Goal: Find specific page/section: Find specific page/section

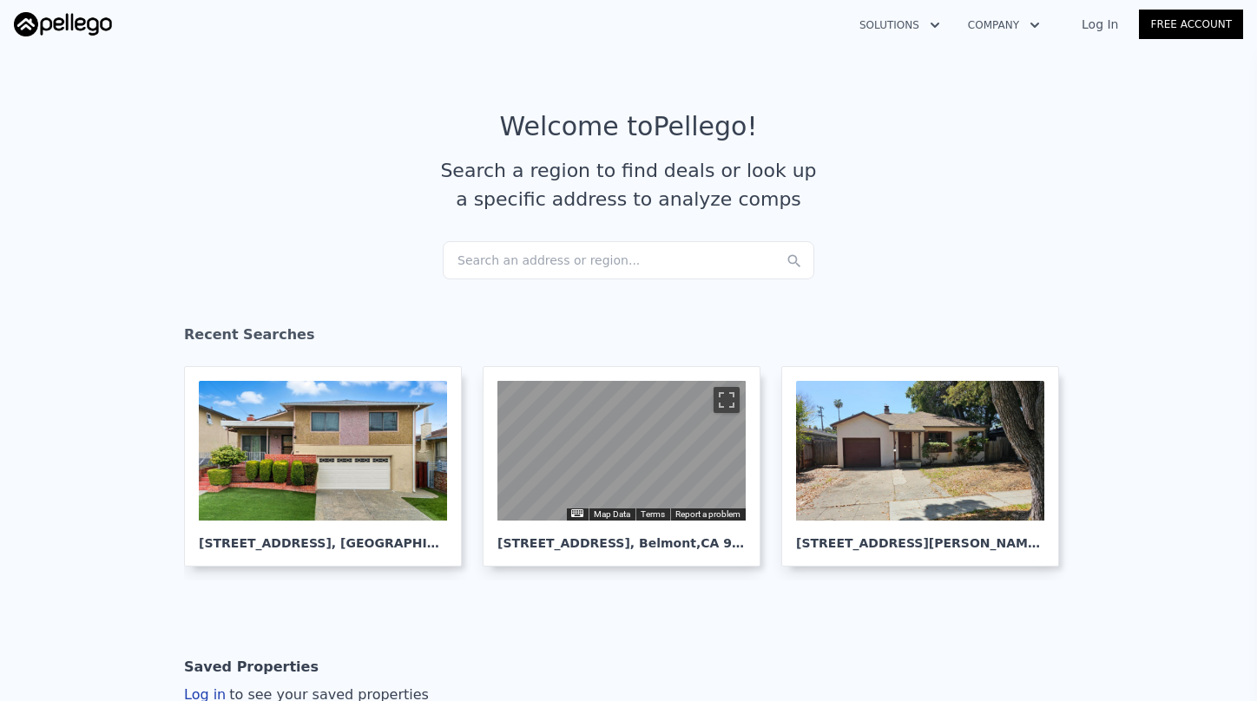
click at [646, 271] on div "Search an address or region..." at bounding box center [628, 260] width 371 height 38
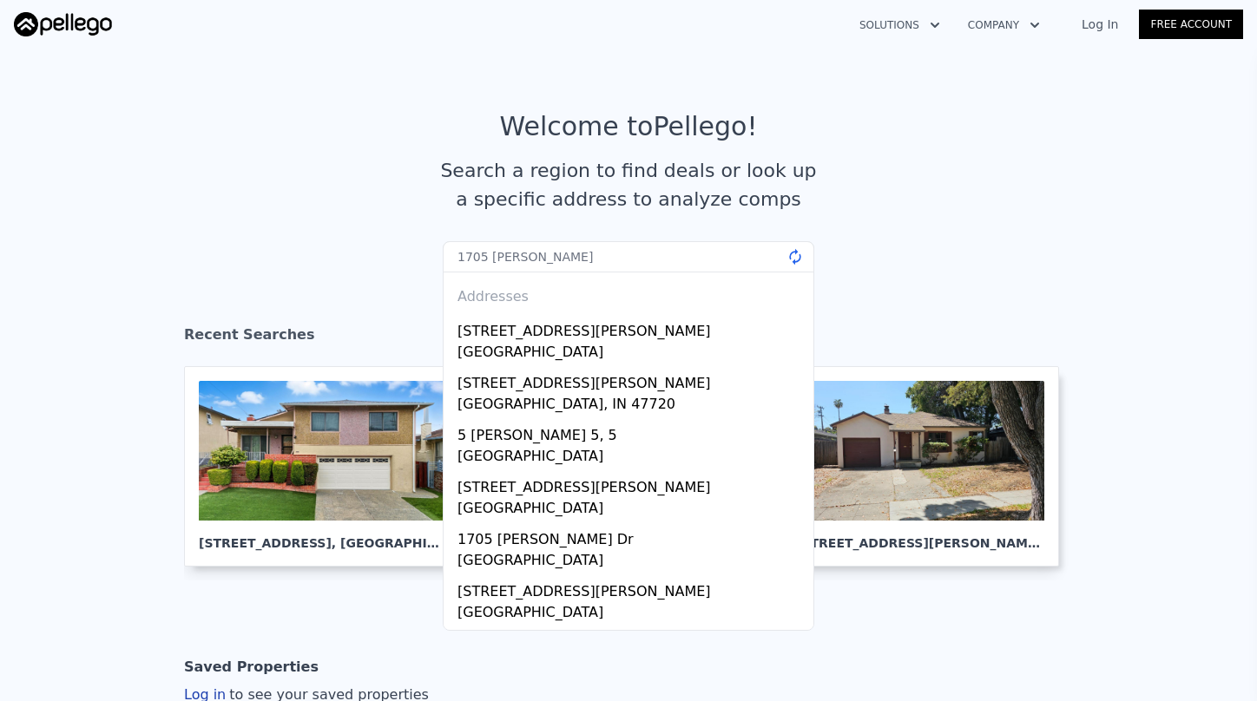
type input "[STREET_ADDRESS][PERSON_NAME]"
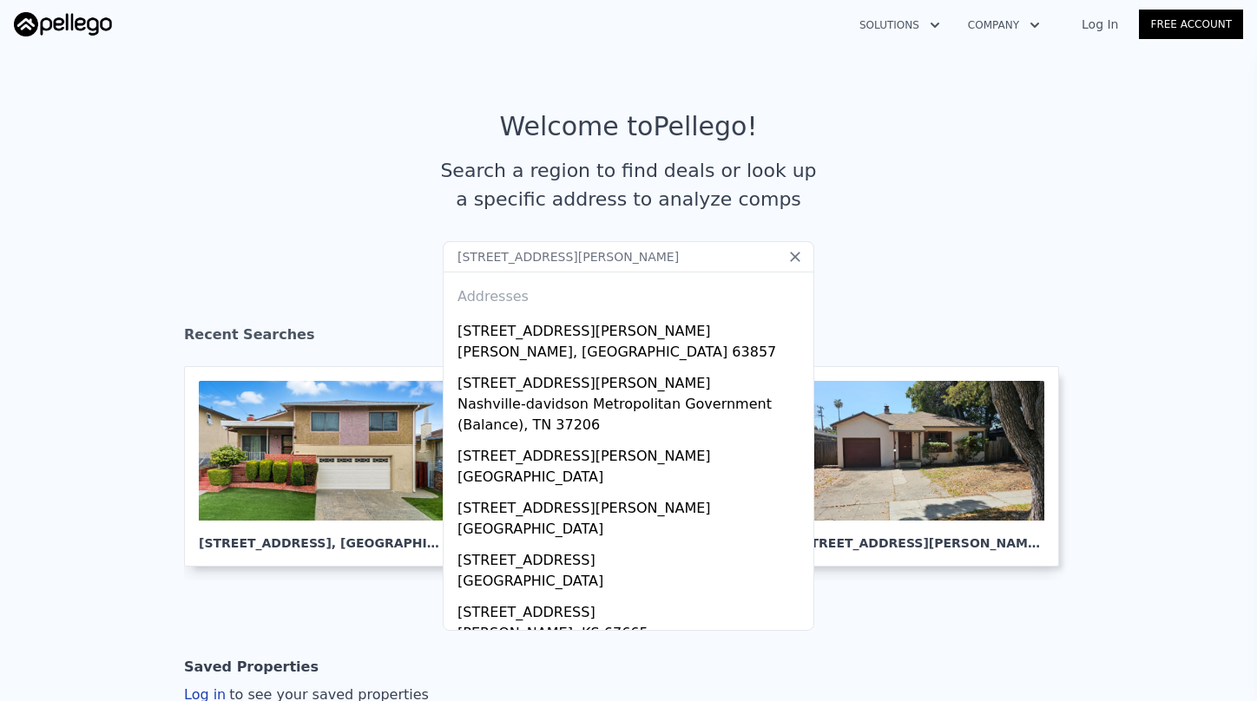
click at [588, 257] on input "[STREET_ADDRESS][PERSON_NAME]" at bounding box center [628, 256] width 371 height 31
drag, startPoint x: 601, startPoint y: 257, endPoint x: 404, endPoint y: 237, distance: 198.9
click at [424, 244] on section "Welcome to Pellego ! Search a region to find deals or look up a specific addres…" at bounding box center [628, 176] width 1257 height 269
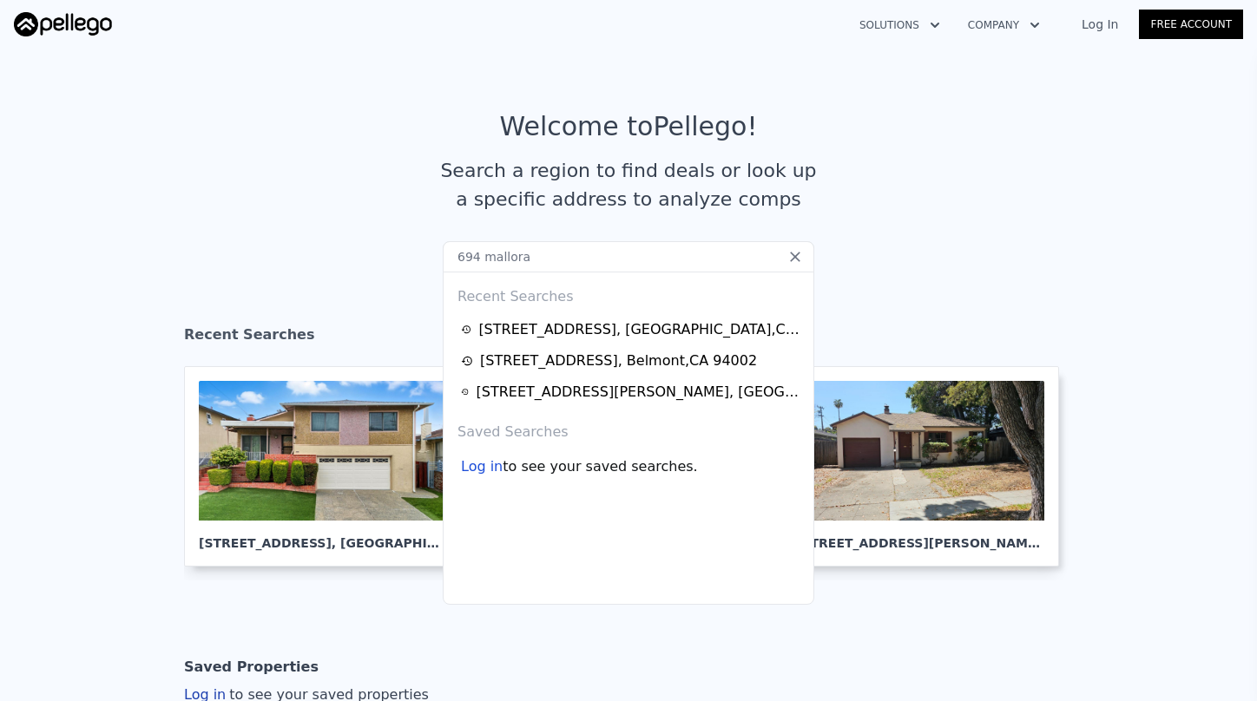
type input "694 malloran"
click at [397, 239] on article "Welcome to Pellego ! Search a region to find deals or look up a specific addres…" at bounding box center [628, 176] width 1111 height 130
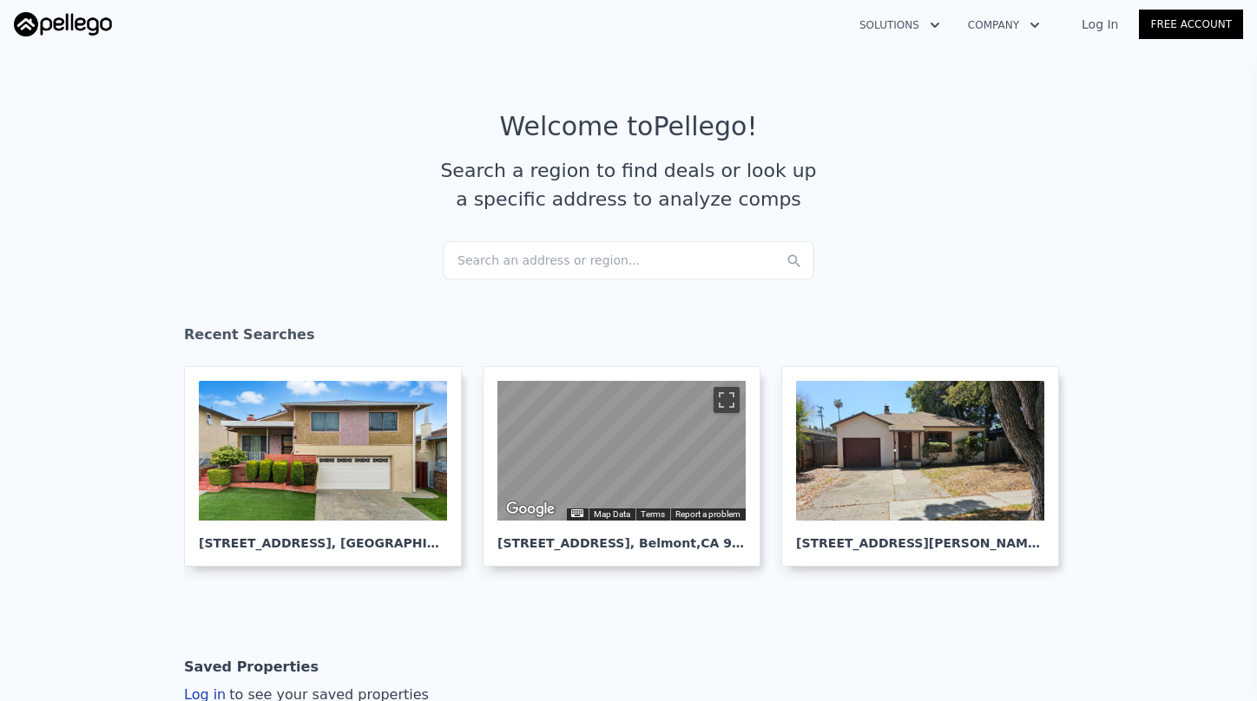
click at [672, 244] on div "Search an address or region..." at bounding box center [628, 260] width 371 height 38
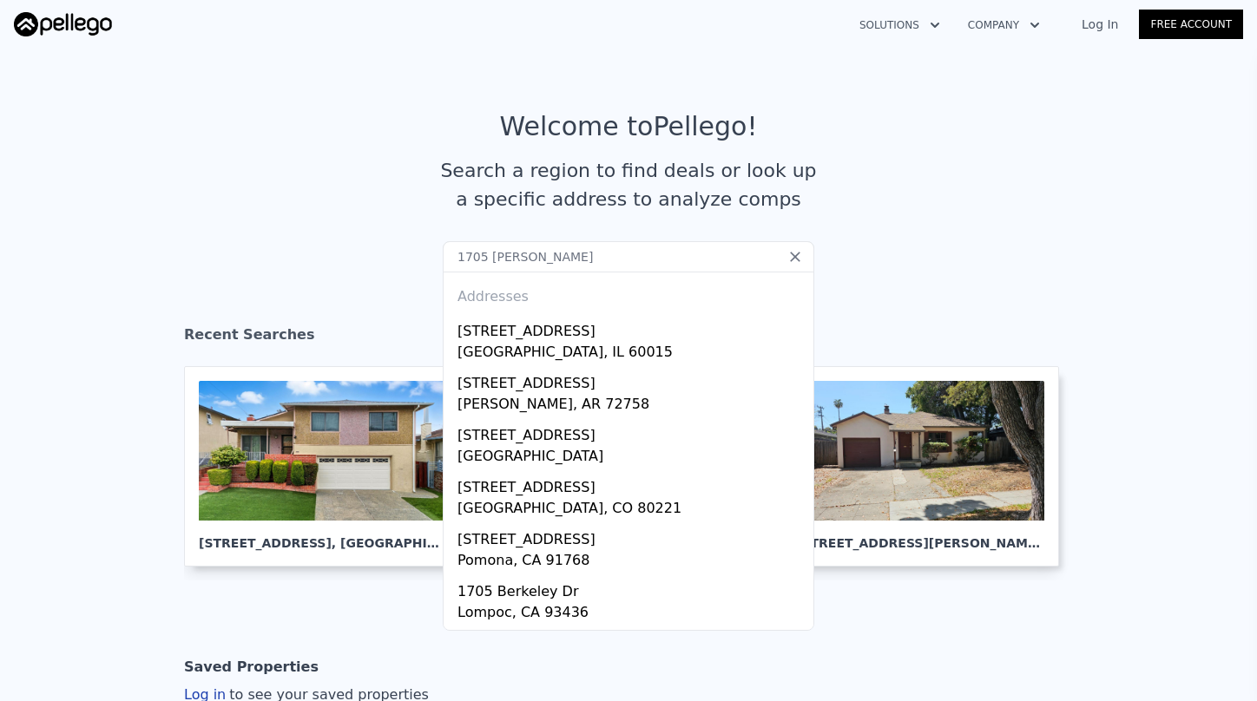
type input "1705 [PERSON_NAME]"
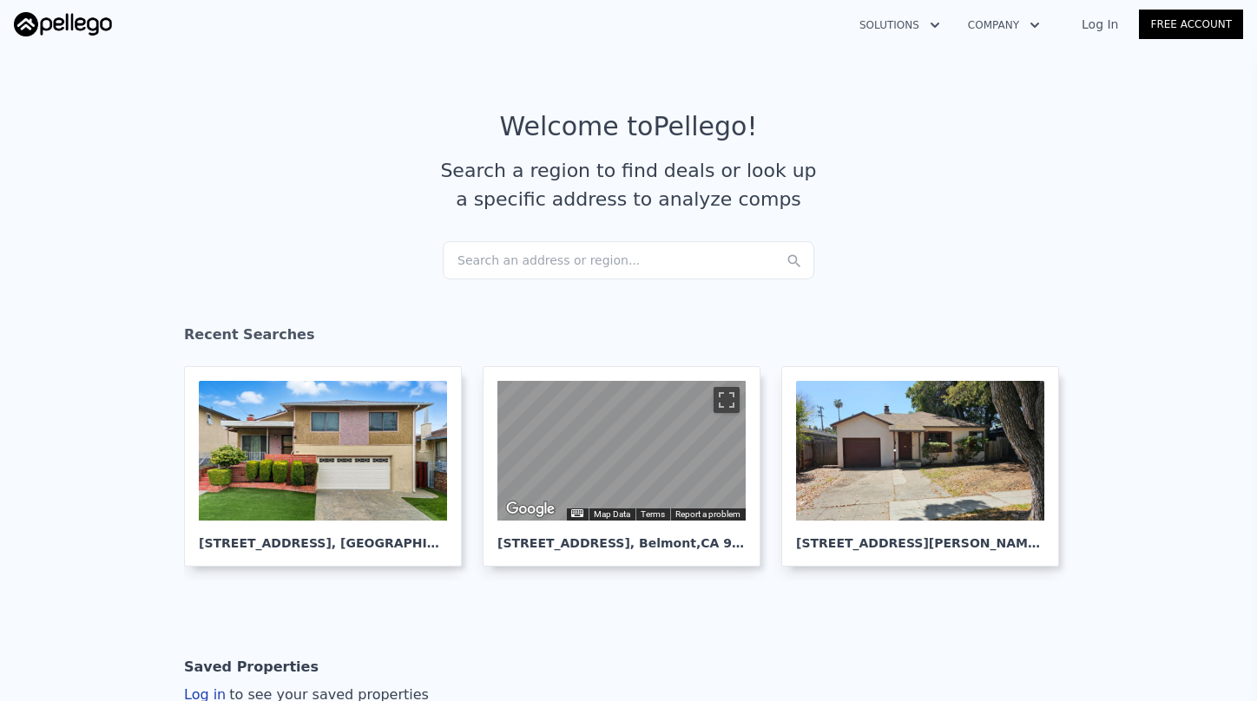
click at [831, 202] on article "Welcome to Pellego ! Search a region to find deals or look up a specific addres…" at bounding box center [628, 176] width 1111 height 130
